Goal: Task Accomplishment & Management: Complete application form

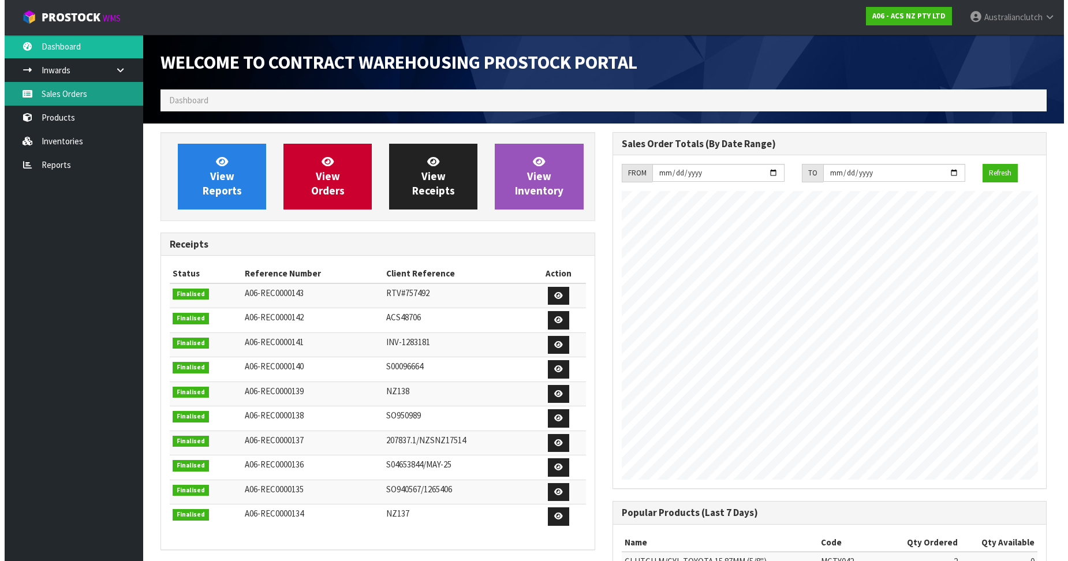
scroll to position [640, 451]
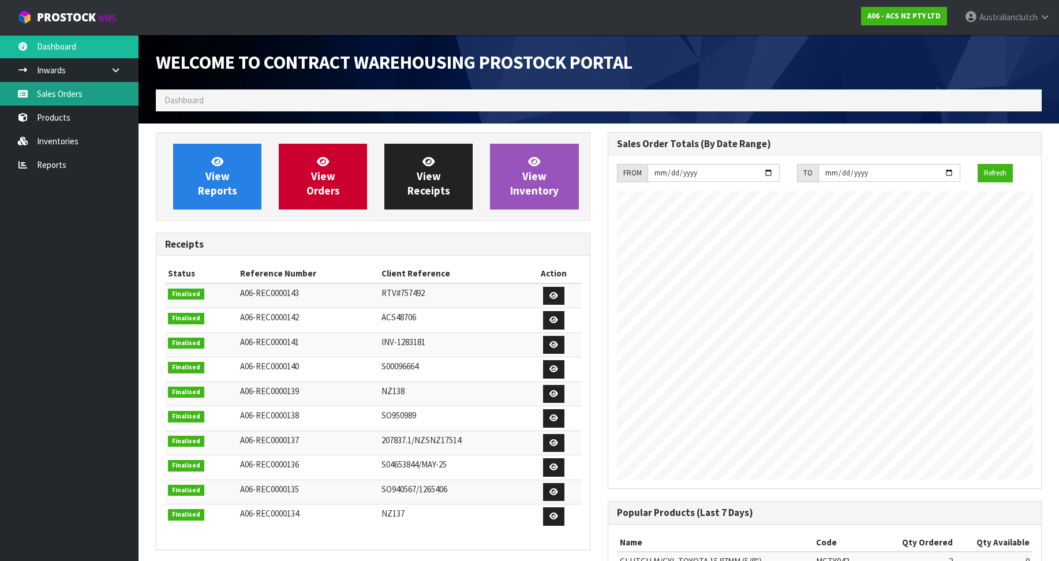
drag, startPoint x: 0, startPoint y: 0, endPoint x: 41, endPoint y: 100, distance: 108.0
click at [41, 100] on link "Sales Orders" at bounding box center [69, 94] width 139 height 24
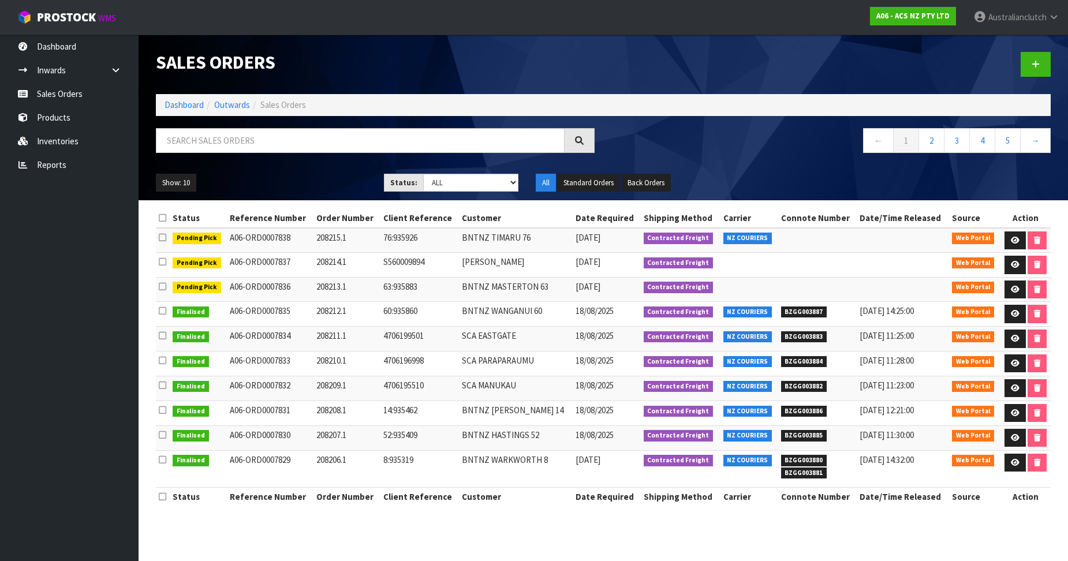
click at [1026, 83] on div at bounding box center [831, 64] width 456 height 59
click at [1028, 78] on div at bounding box center [831, 64] width 456 height 59
drag, startPoint x: 1028, startPoint y: 78, endPoint x: 1038, endPoint y: 57, distance: 23.0
click at [1030, 74] on div at bounding box center [831, 64] width 456 height 59
click at [1038, 57] on link at bounding box center [1036, 64] width 30 height 25
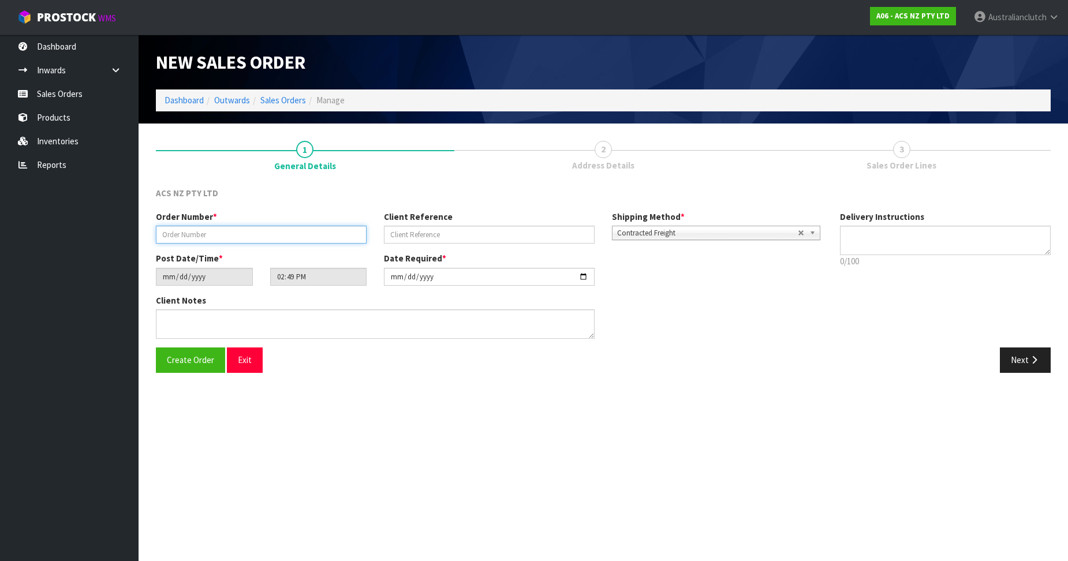
click at [288, 232] on input "text" at bounding box center [261, 235] width 211 height 18
paste input "208216.1"
type input "208216.1"
click at [390, 245] on div "Order Number * 208216.1 Client Reference Shipping Method * Pickup Contracted Fr…" at bounding box center [489, 232] width 684 height 42
click at [407, 247] on div "Order Number * 208216.1 Client Reference Shipping Method * Pickup Contracted Fr…" at bounding box center [489, 232] width 684 height 42
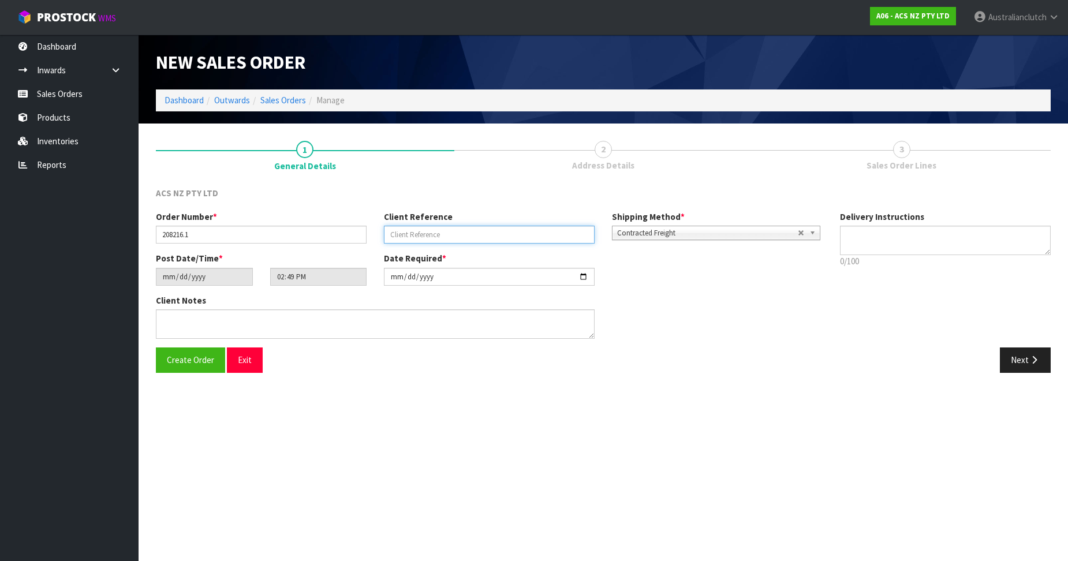
click at [423, 241] on input "text" at bounding box center [489, 235] width 211 height 18
paste input "NS024700"
type input "NS024700"
click at [979, 235] on textarea at bounding box center [945, 240] width 211 height 29
type textarea "PLEASE SEND VIA NZC"
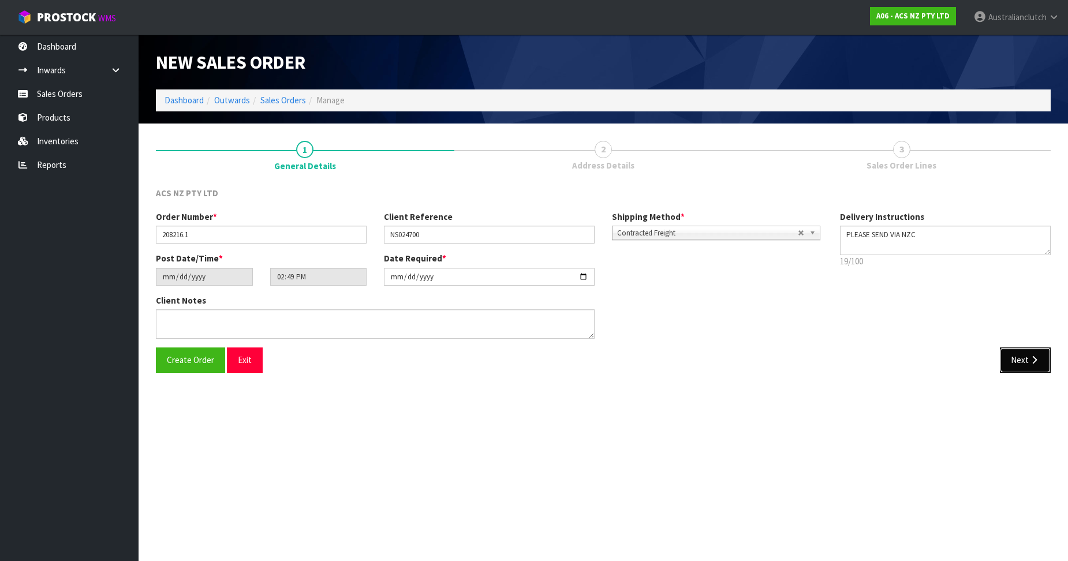
click at [1025, 361] on button "Next" at bounding box center [1025, 360] width 51 height 25
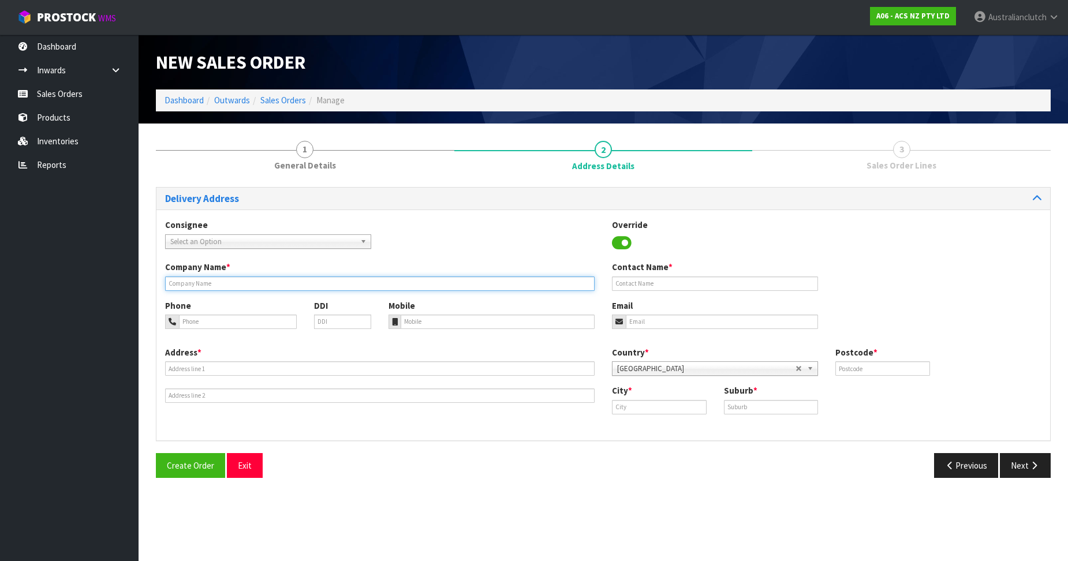
click at [171, 285] on input "text" at bounding box center [380, 284] width 430 height 14
paste input "PARTMASTER NZ ([GEOGRAPHIC_DATA])"
type input "PARTMASTER NZ ([GEOGRAPHIC_DATA])"
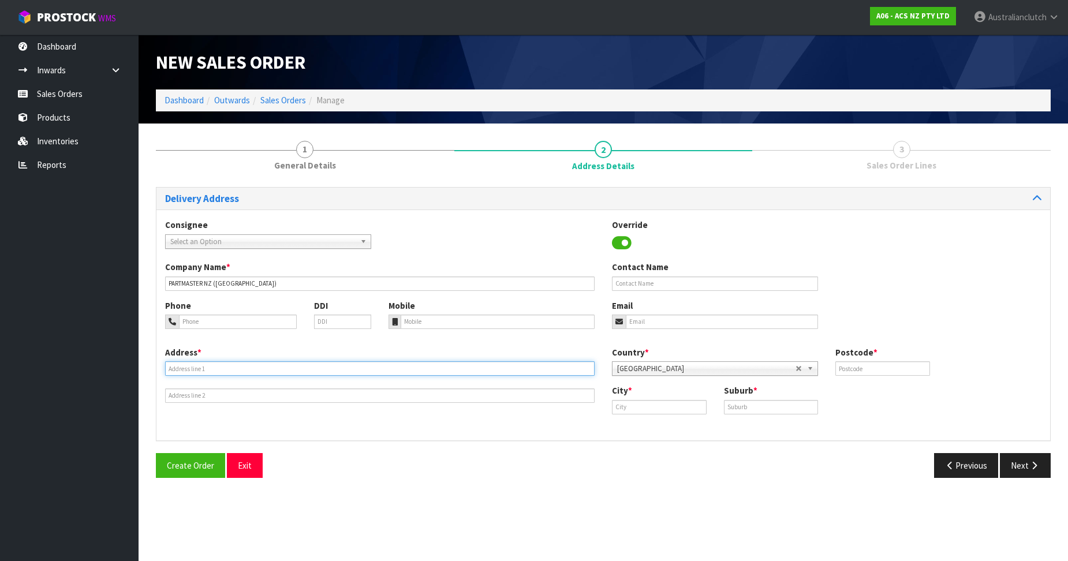
click at [242, 374] on input "text" at bounding box center [380, 368] width 430 height 14
paste input "[STREET_ADDRESS]"
type input "[STREET_ADDRESS]"
click at [645, 413] on input "text" at bounding box center [659, 407] width 95 height 14
paste input "[GEOGRAPHIC_DATA]"
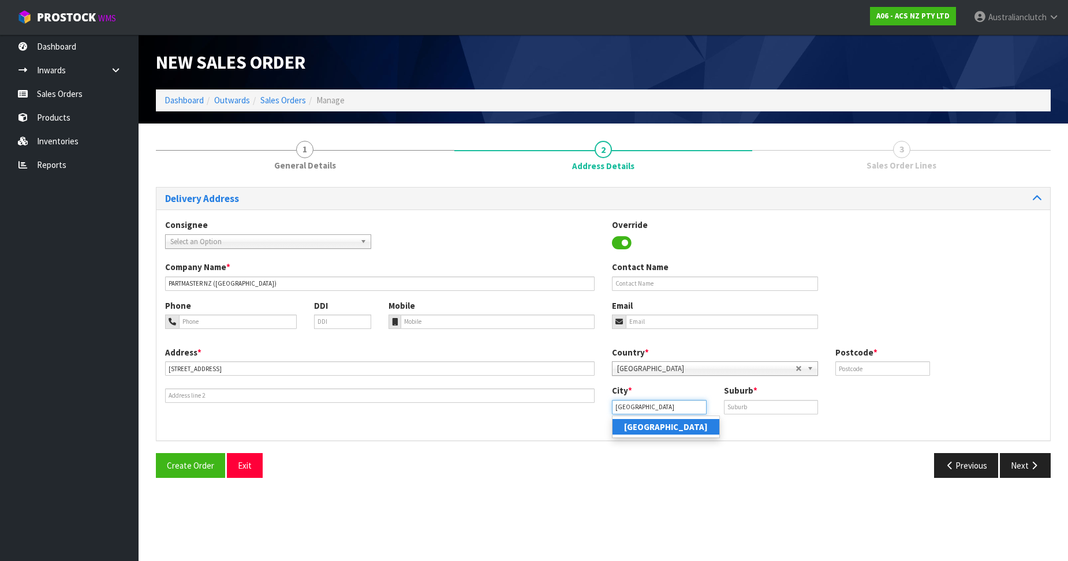
type input "[GEOGRAPHIC_DATA]"
click at [782, 400] on input "text" at bounding box center [771, 407] width 95 height 14
paste input "GLENFIELD"
type input "GLENFIELD"
drag, startPoint x: 862, startPoint y: 380, endPoint x: 871, endPoint y: 367, distance: 15.4
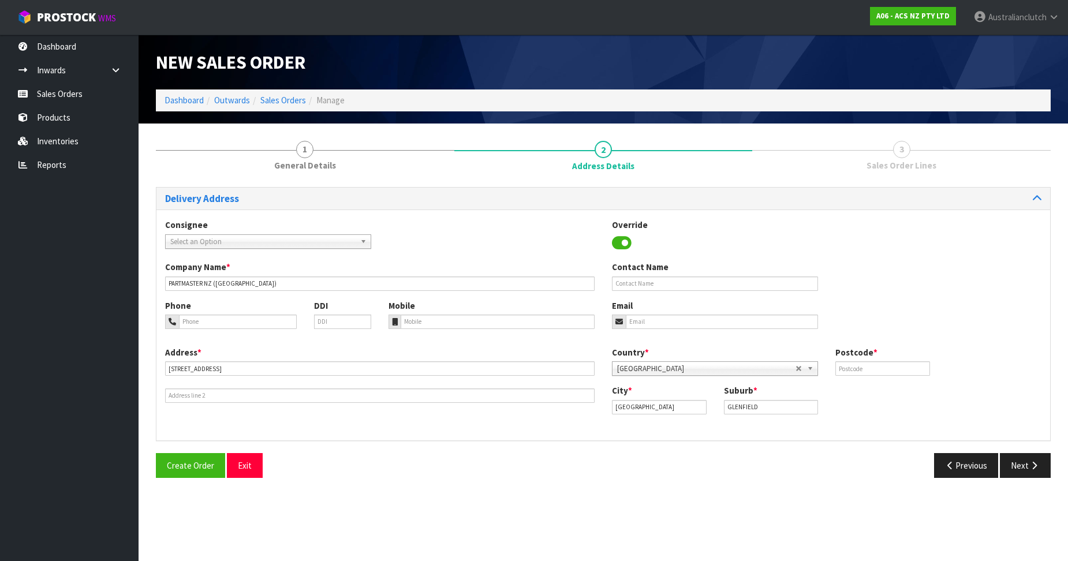
click at [863, 379] on div "Country * [GEOGRAPHIC_DATA] [GEOGRAPHIC_DATA] [GEOGRAPHIC_DATA] [GEOGRAPHIC_DAT…" at bounding box center [826, 365] width 447 height 38
drag, startPoint x: 871, startPoint y: 367, endPoint x: 1065, endPoint y: 361, distance: 194.6
click at [871, 367] on input "text" at bounding box center [882, 368] width 95 height 14
click at [864, 371] on input "text" at bounding box center [882, 368] width 95 height 14
paste input "627"
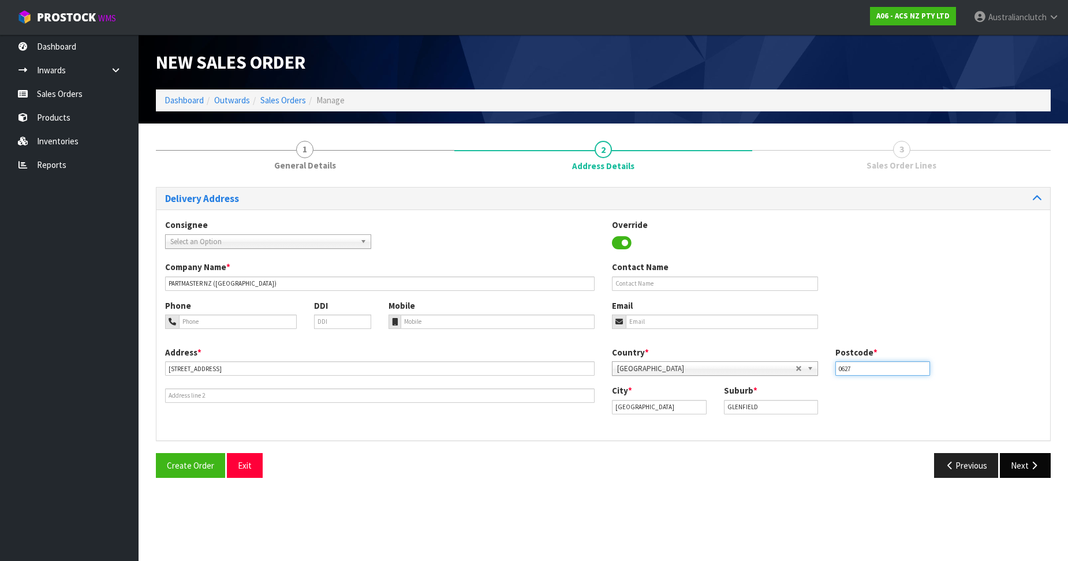
type input "0627"
click at [1003, 461] on button "Next" at bounding box center [1025, 465] width 51 height 25
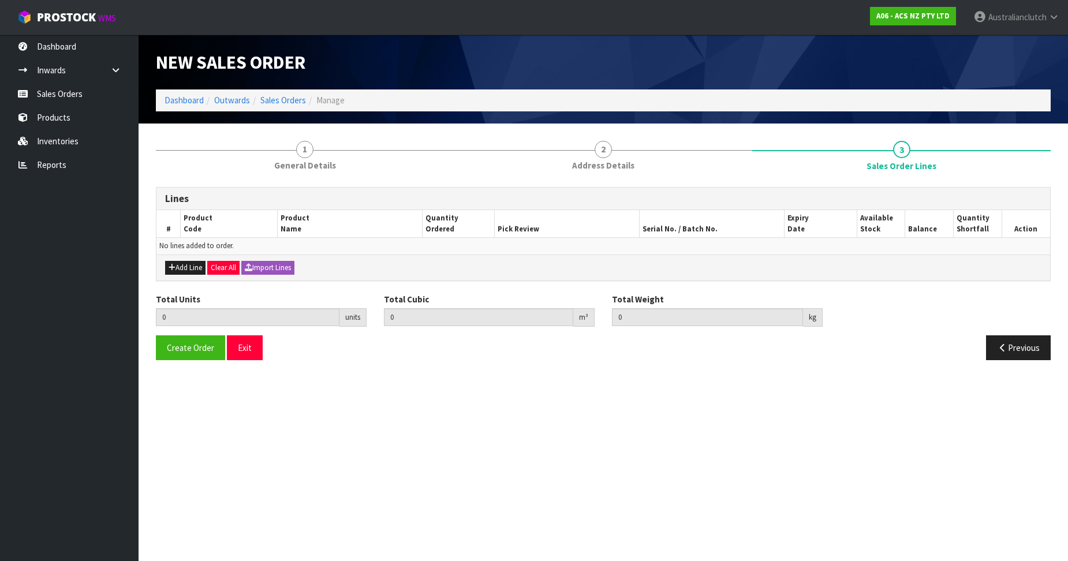
click at [163, 268] on div "Add Line Clear All Import Lines" at bounding box center [603, 268] width 894 height 26
click at [176, 268] on button "Add Line" at bounding box center [185, 268] width 40 height 14
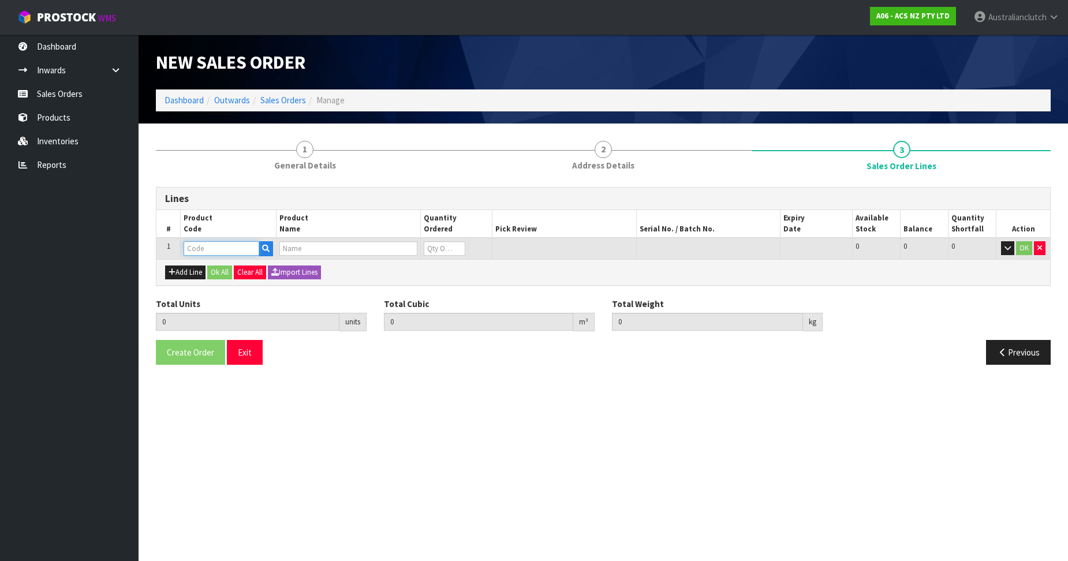
click at [207, 255] on input "text" at bounding box center [222, 248] width 76 height 14
paste input "MCLR006"
type input "MCLR006"
type input "0.000000"
type input "0.000"
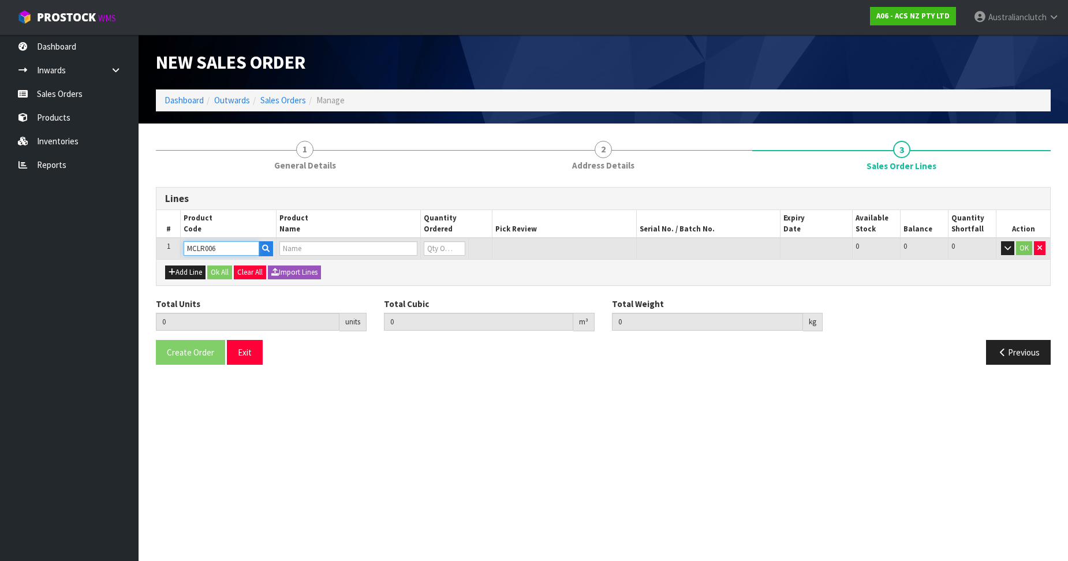
type input "CLUTCH M/CYL LANDROVER 19.05MM (3/4")"
type input "0"
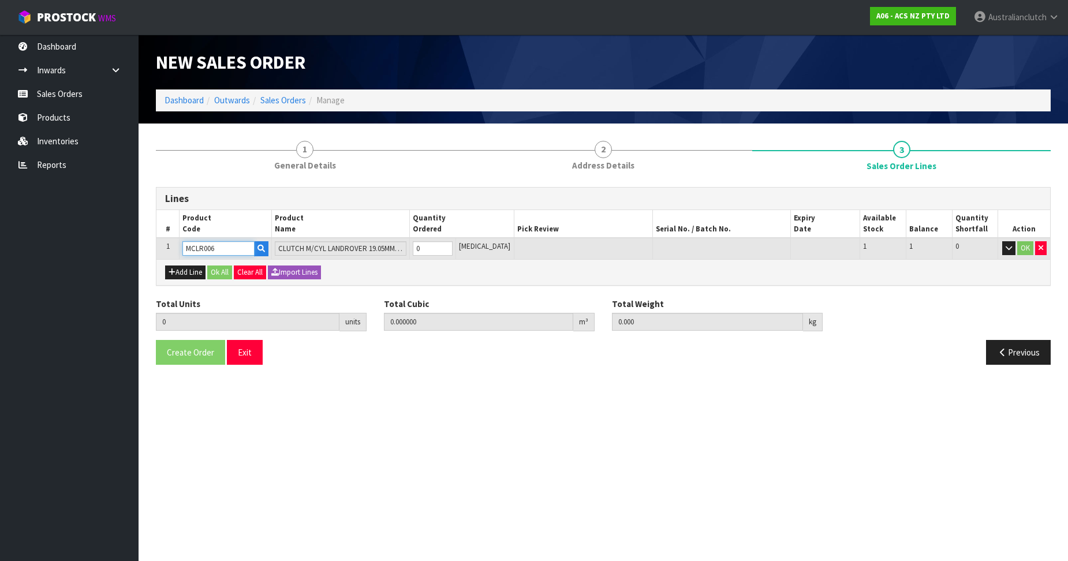
type input "MCLR006"
type input "1"
type input "0.002981"
type input "0.5"
type input "1"
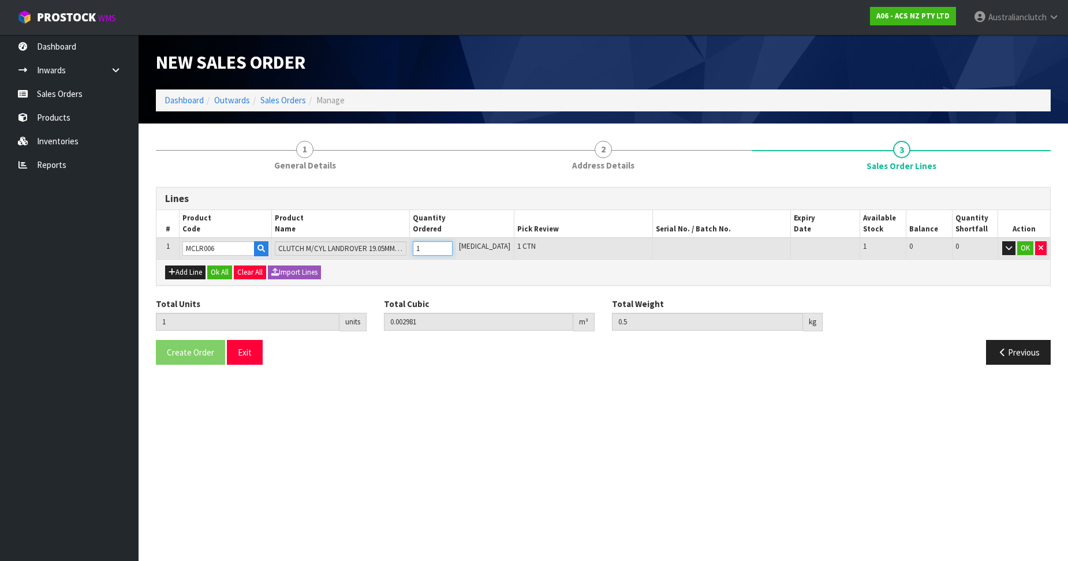
click at [453, 245] on input "1" at bounding box center [433, 248] width 40 height 14
click at [1019, 244] on button "OK" at bounding box center [1025, 248] width 16 height 14
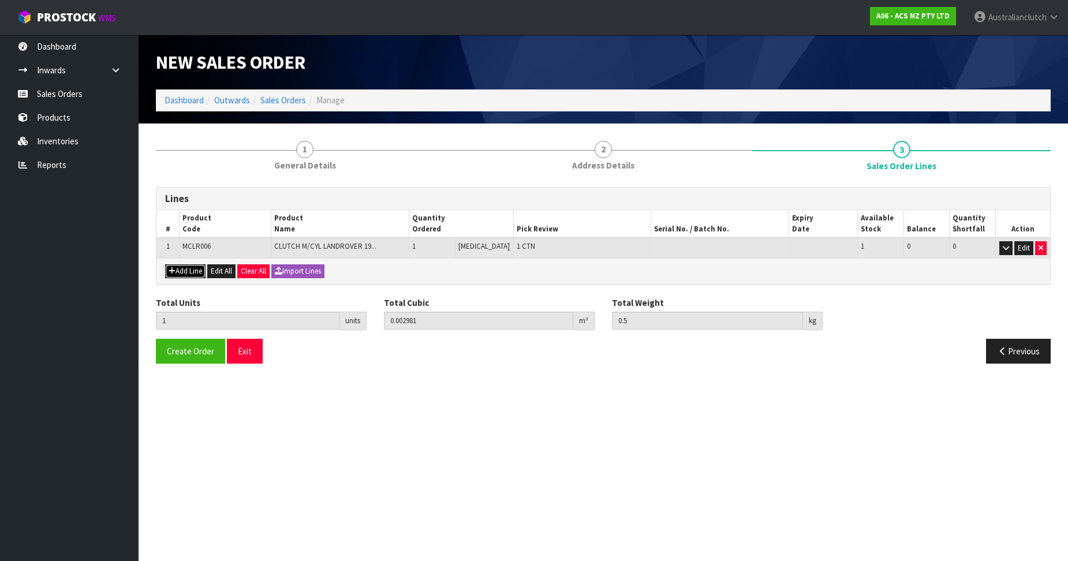
click at [197, 266] on button "Add Line" at bounding box center [185, 271] width 40 height 14
type input "0"
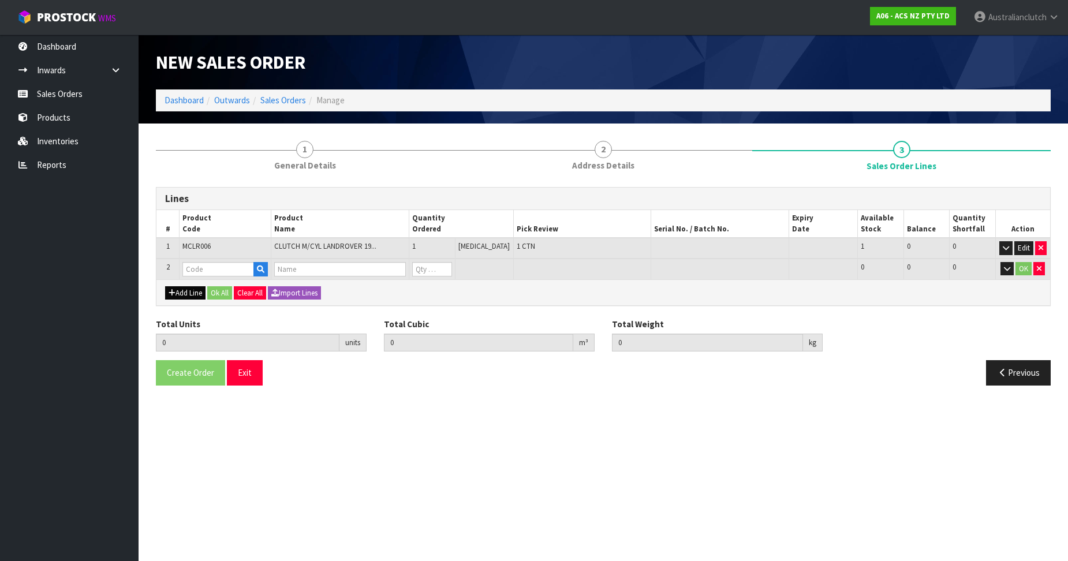
click at [207, 266] on input "text" at bounding box center [218, 269] width 72 height 14
type input "SCLR003"
type input "1"
type input "0.002981"
type input "0.5"
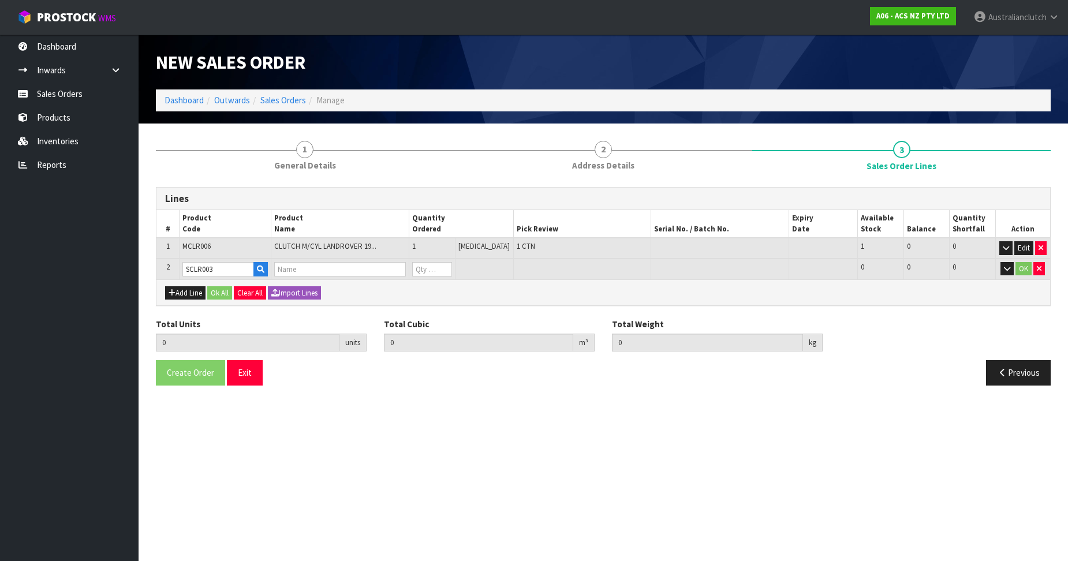
type input "CLUTCH S/CYL LANDROVER 22.22MM (7/8")"
type input "0"
type input "SCLR003"
type input "2"
type input "0.003768"
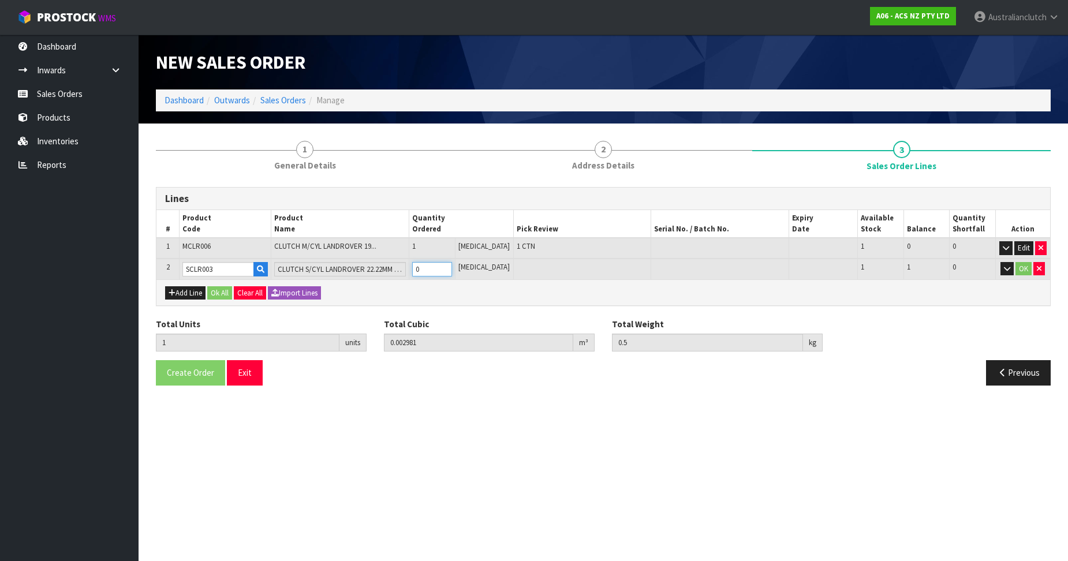
type input "1.1"
drag, startPoint x: 456, startPoint y: 264, endPoint x: 472, endPoint y: 266, distance: 16.3
type input "1"
click at [452, 264] on input "1" at bounding box center [432, 269] width 40 height 14
click at [1023, 270] on button "OK" at bounding box center [1024, 269] width 16 height 14
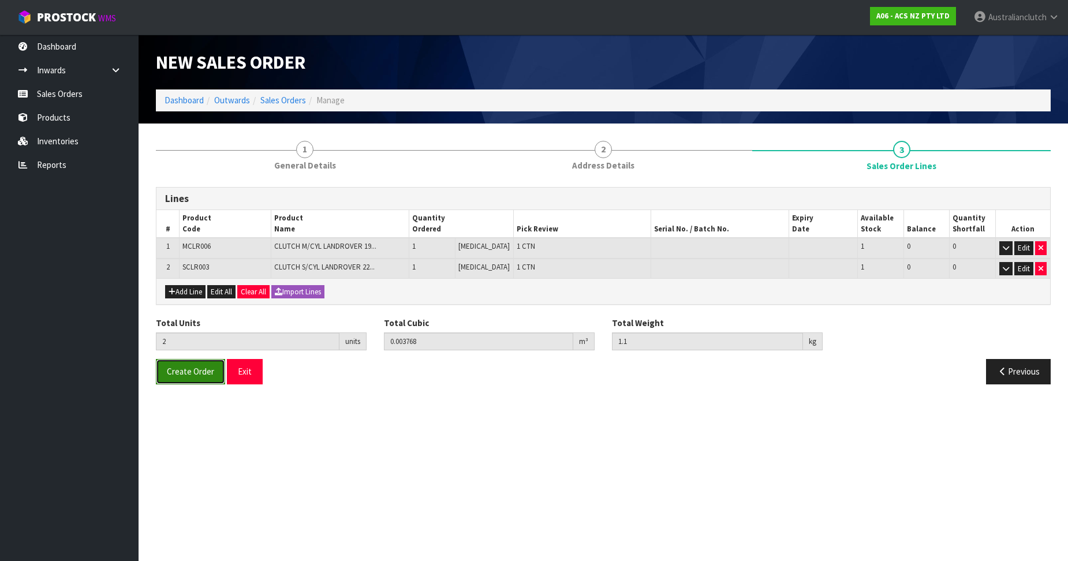
click at [213, 363] on button "Create Order" at bounding box center [190, 371] width 69 height 25
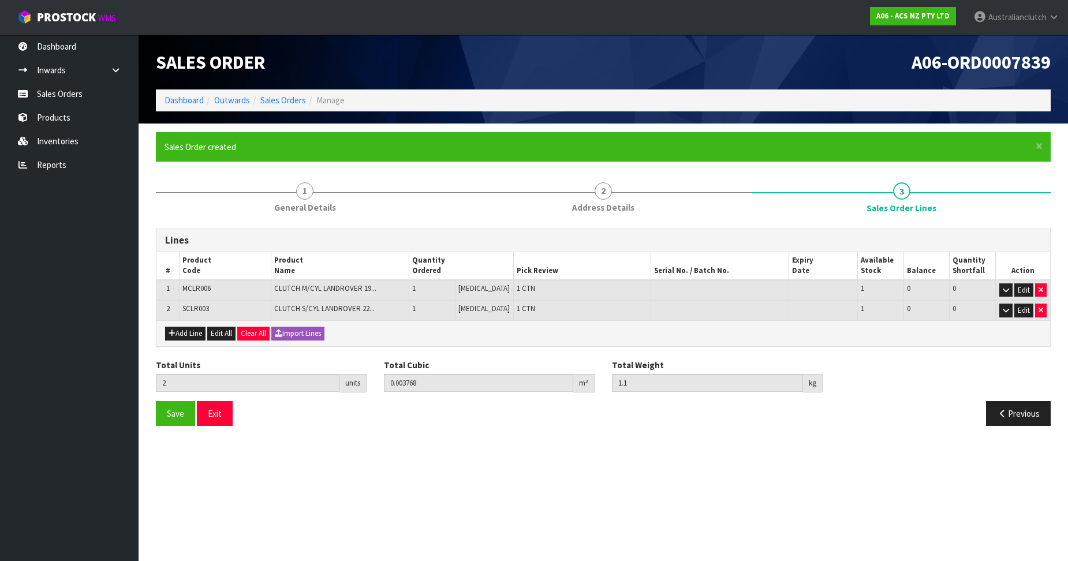
drag, startPoint x: 631, startPoint y: 55, endPoint x: 633, endPoint y: 68, distance: 13.4
click at [633, 68] on h1 "A06-ORD0007839" at bounding box center [831, 62] width 439 height 20
click at [428, 46] on div "Sales Order" at bounding box center [375, 62] width 456 height 55
